Goal: Task Accomplishment & Management: Manage account settings

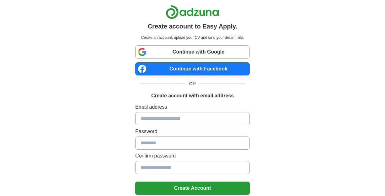
click at [181, 123] on input at bounding box center [192, 118] width 115 height 13
click at [170, 120] on input at bounding box center [192, 118] width 115 height 13
click at [199, 145] on input at bounding box center [192, 143] width 115 height 13
click at [172, 119] on input at bounding box center [192, 118] width 115 height 13
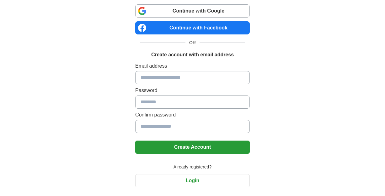
scroll to position [43, 0]
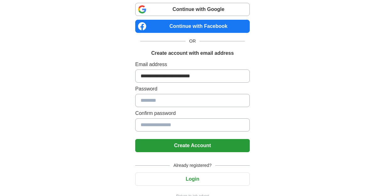
type input "**********"
click at [170, 104] on input at bounding box center [192, 100] width 115 height 13
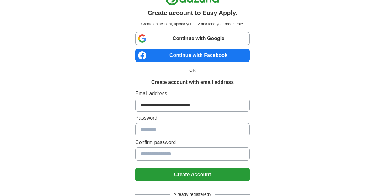
scroll to position [0, 0]
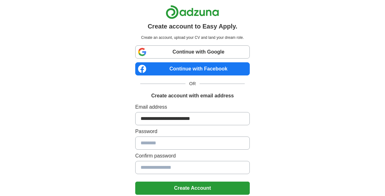
click at [190, 51] on link "Continue with Google" at bounding box center [192, 52] width 115 height 13
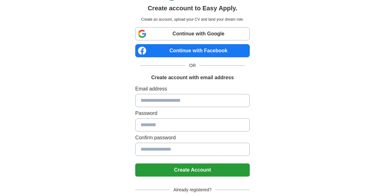
scroll to position [19, 0]
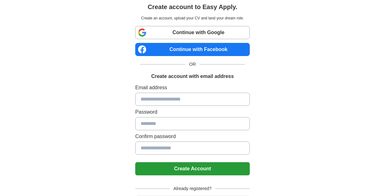
click at [211, 32] on link "Continue with Google" at bounding box center [192, 32] width 115 height 13
